Goal: Information Seeking & Learning: Learn about a topic

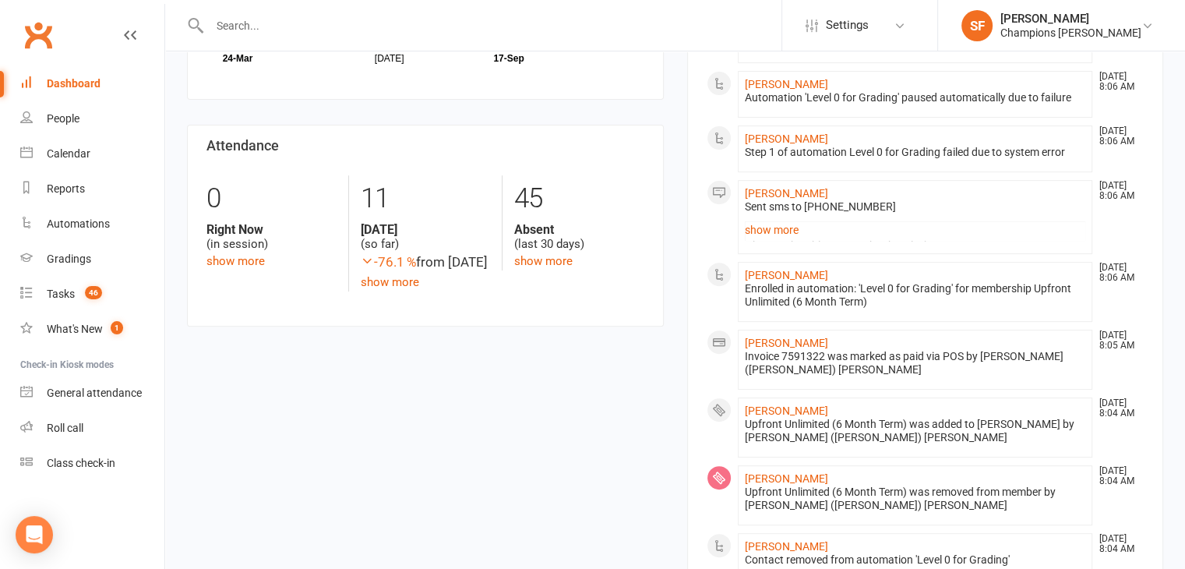
scroll to position [546, 0]
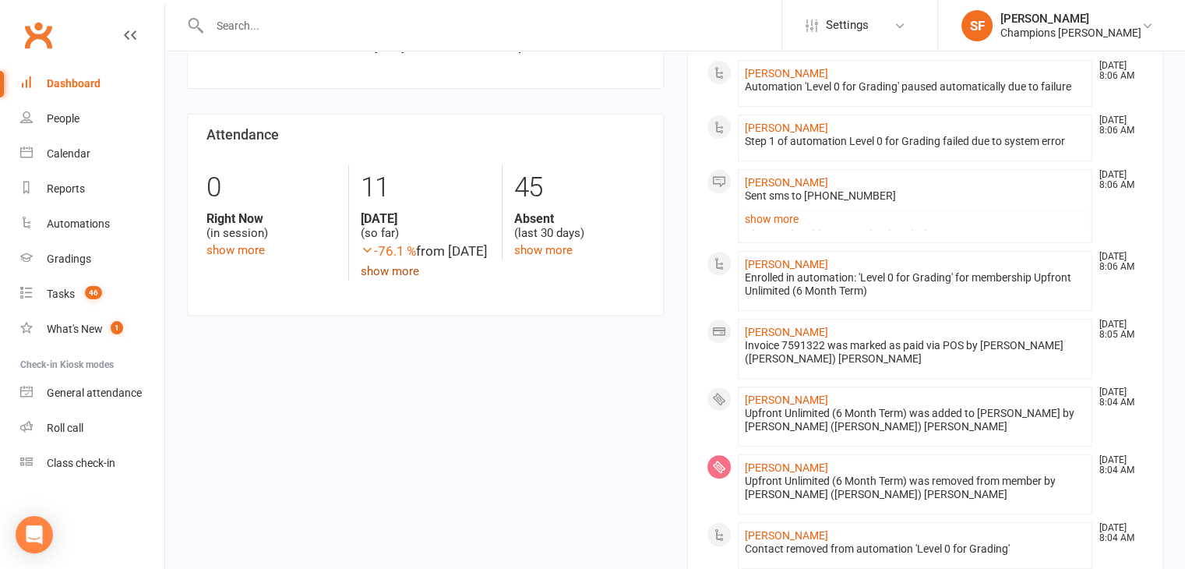
click at [383, 278] on link "show more" at bounding box center [390, 271] width 58 height 14
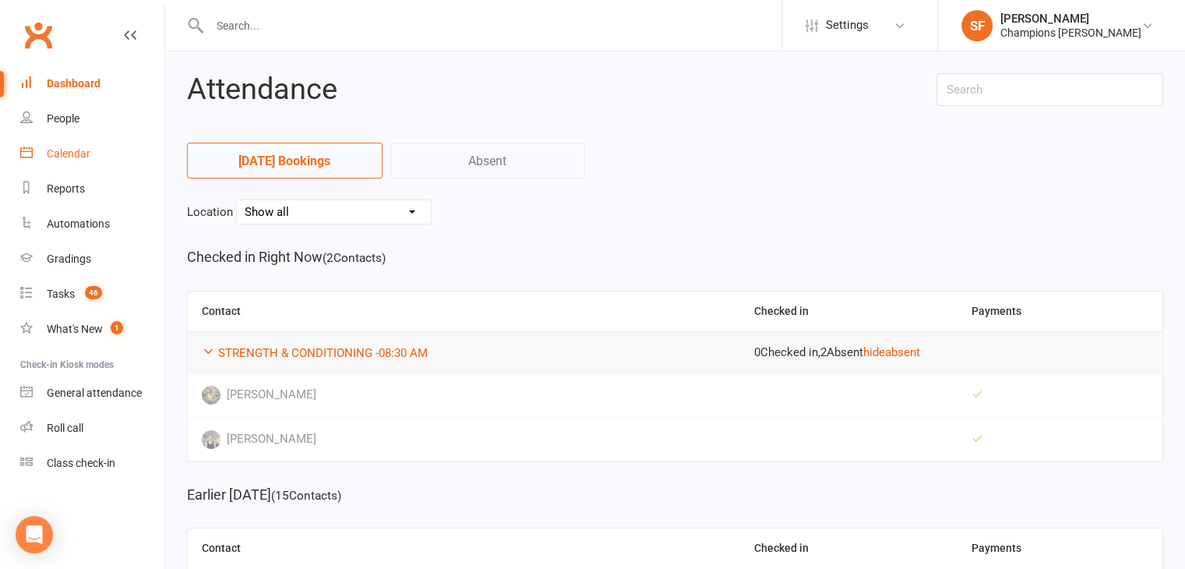
click at [105, 137] on link "Calendar" at bounding box center [92, 153] width 144 height 35
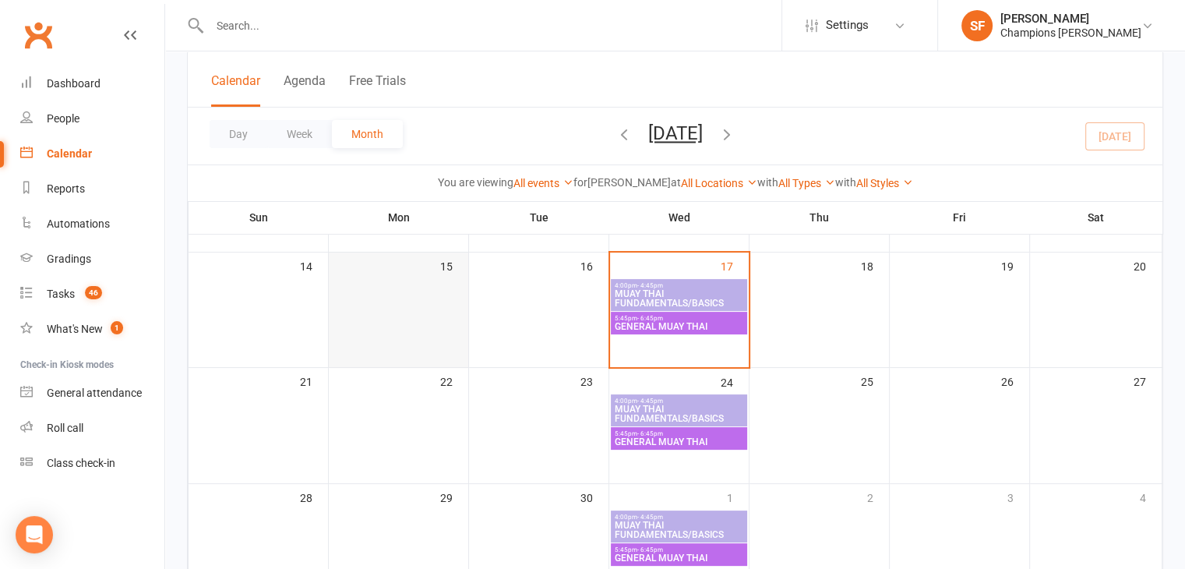
scroll to position [312, 0]
click at [656, 288] on span "MUAY THAI FUNDAMENTALS/BASICS" at bounding box center [679, 297] width 130 height 19
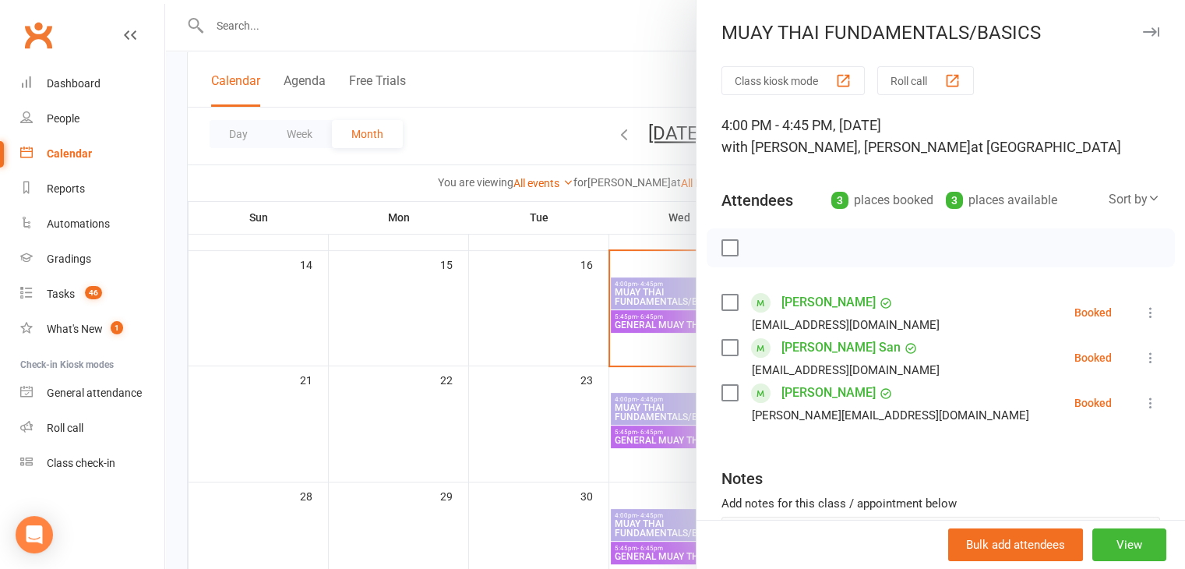
click at [652, 286] on div at bounding box center [675, 284] width 1020 height 569
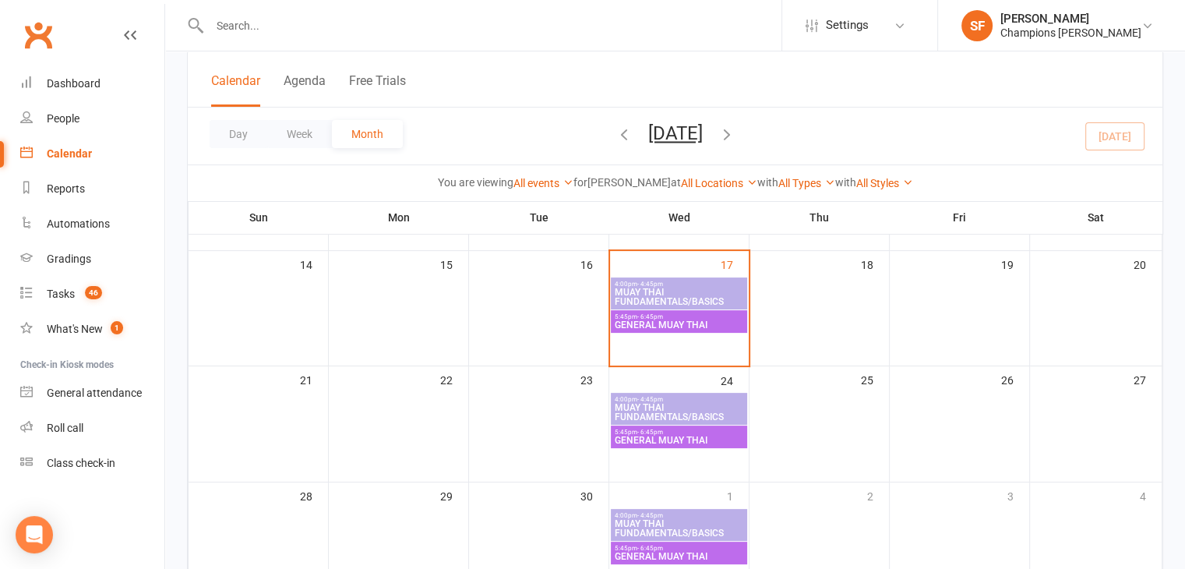
click at [652, 313] on span "- 6:45pm" at bounding box center [650, 316] width 26 height 7
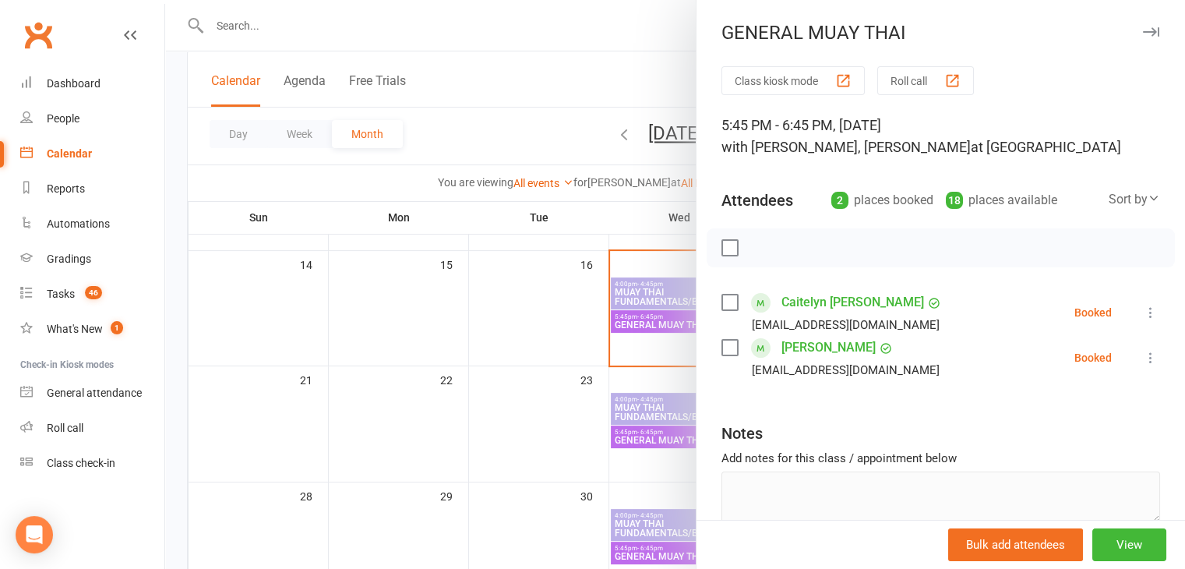
click at [616, 331] on div at bounding box center [675, 284] width 1020 height 569
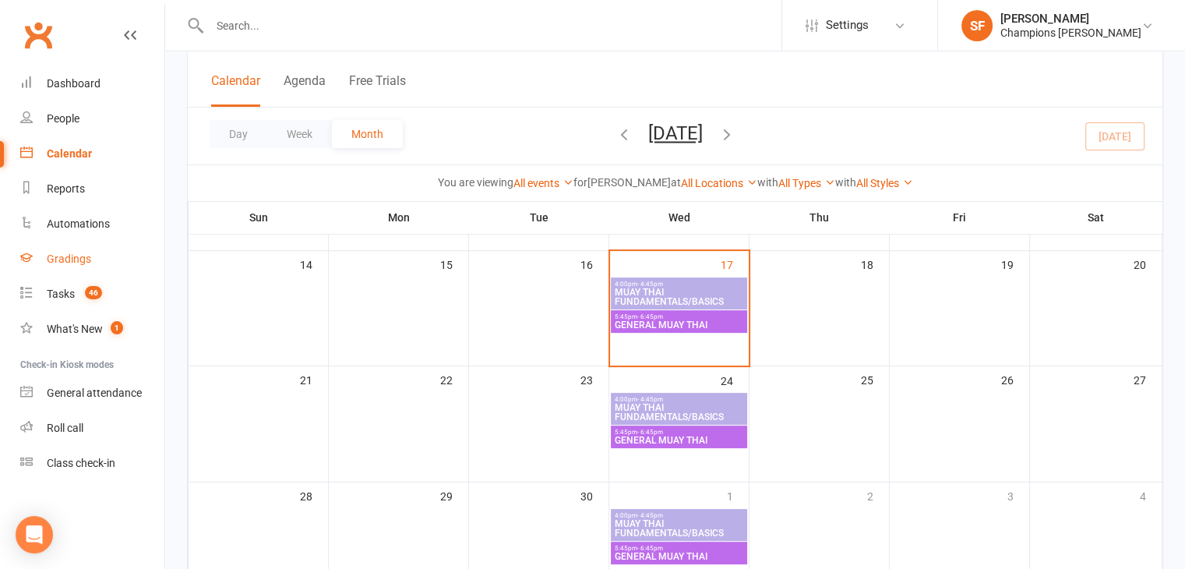
click at [103, 255] on link "Gradings" at bounding box center [92, 259] width 144 height 35
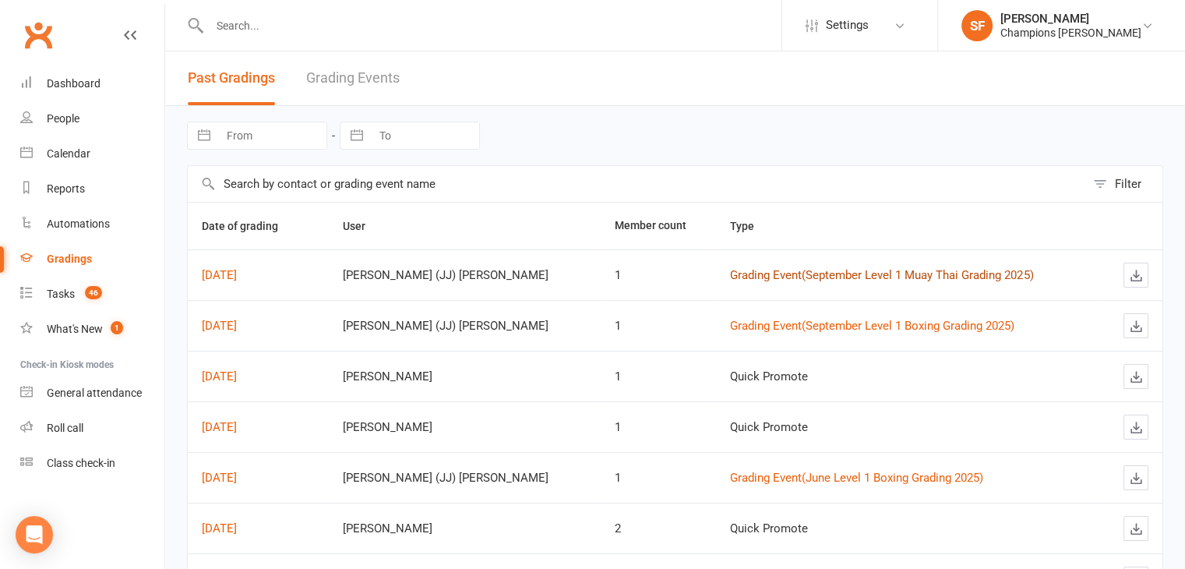
click at [730, 277] on link "Grading Event ( September Level 1 Muay Thai Grading 2025 )" at bounding box center [881, 275] width 303 height 14
click at [746, 320] on link "Grading Event ( September Level 1 Boxing Grading 2025 )" at bounding box center [872, 326] width 284 height 14
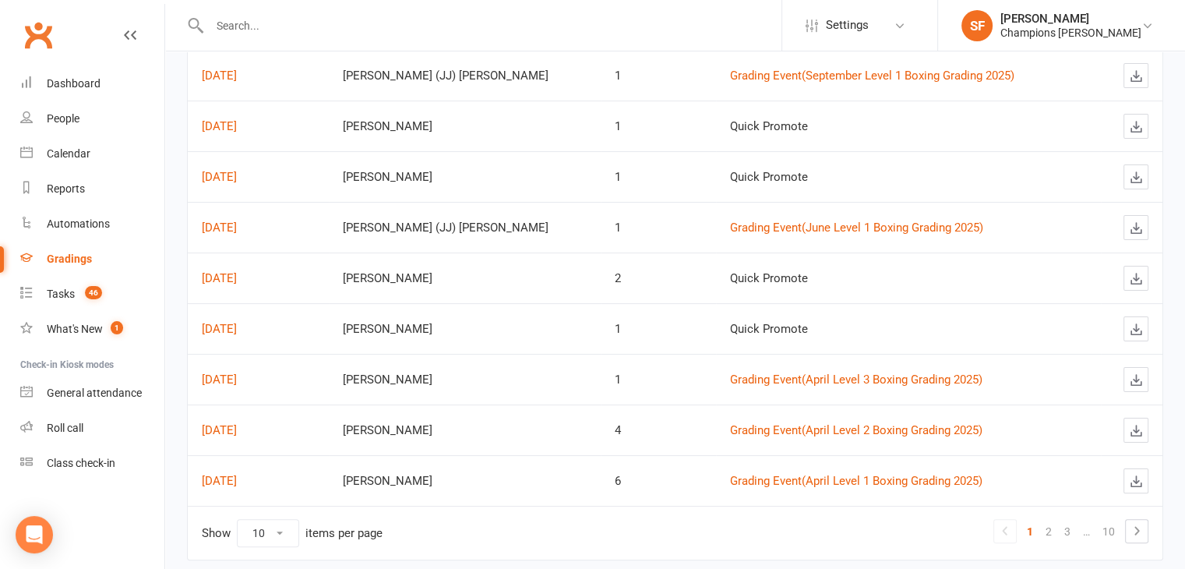
scroll to position [284, 0]
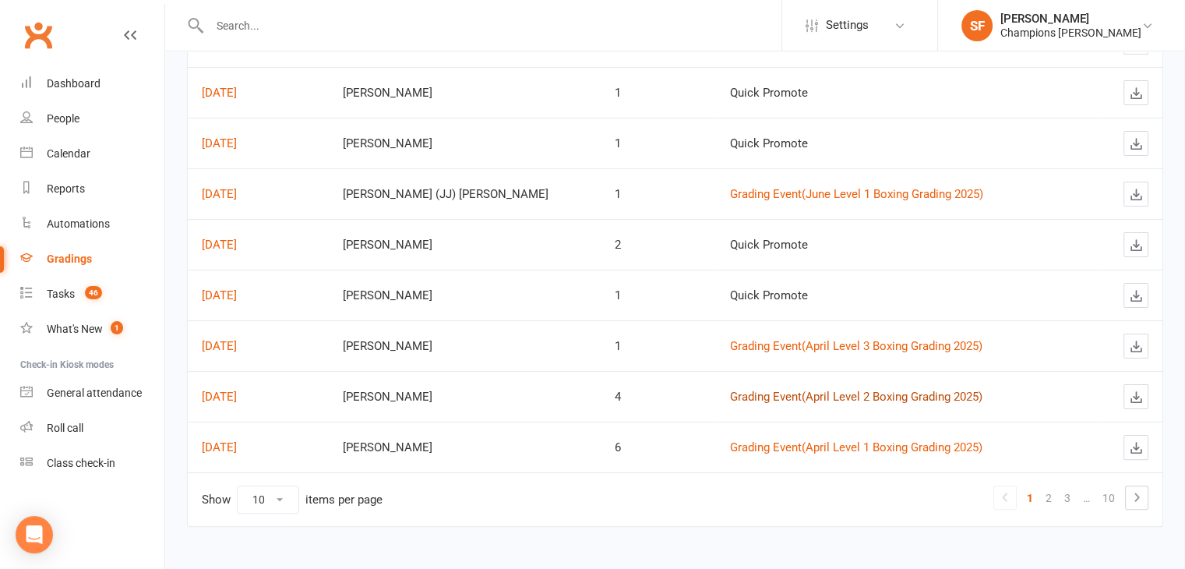
click at [730, 393] on link "Grading Event ( April Level 2 Boxing Grading 2025 )" at bounding box center [856, 397] width 253 height 14
